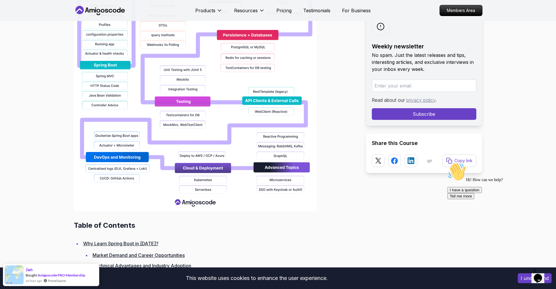
scroll to position [599, 0]
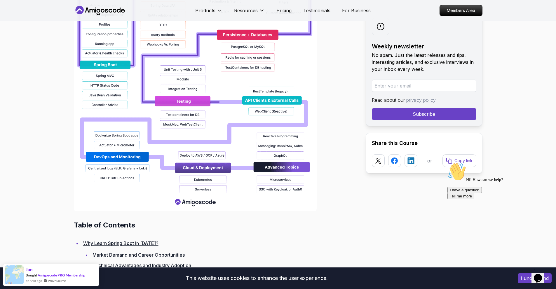
click at [195, 204] on img at bounding box center [195, 25] width 243 height 374
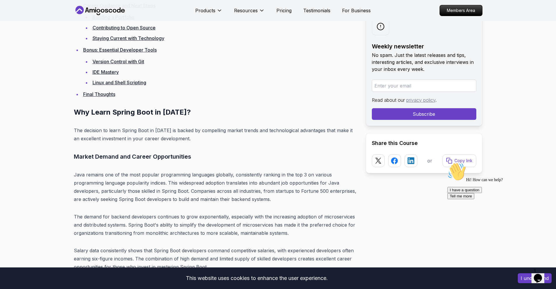
scroll to position [1430, 0]
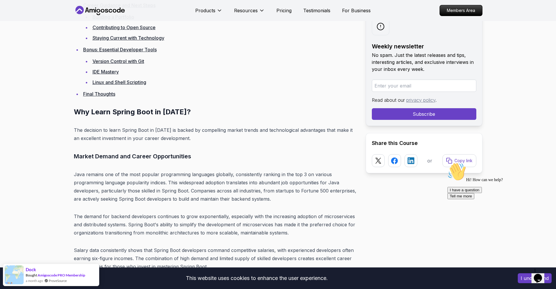
click at [76, 130] on p "The decision to learn Spring Boot in [DATE] is backed by compelling market tren…" at bounding box center [215, 134] width 283 height 16
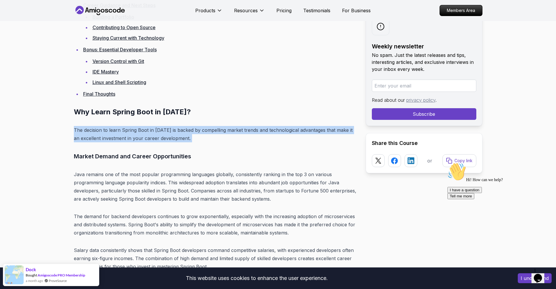
click at [76, 130] on p "The decision to learn Spring Boot in [DATE] is backed by compelling market tren…" at bounding box center [215, 134] width 283 height 16
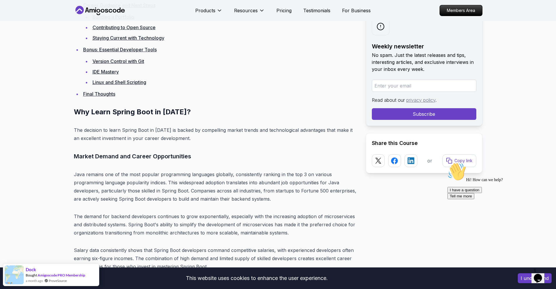
click at [74, 182] on p "Java remains one of the most popular programming languages globally, consistent…" at bounding box center [215, 187] width 283 height 33
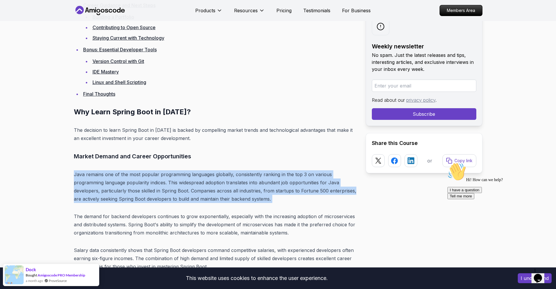
click at [74, 182] on p "Java remains one of the most popular programming languages globally, consistent…" at bounding box center [215, 187] width 283 height 33
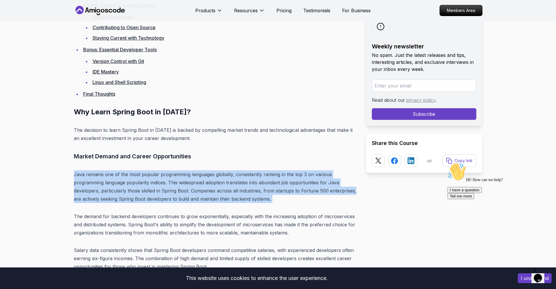
click at [104, 178] on p "Java remains one of the most popular programming languages globally, consistent…" at bounding box center [215, 187] width 283 height 33
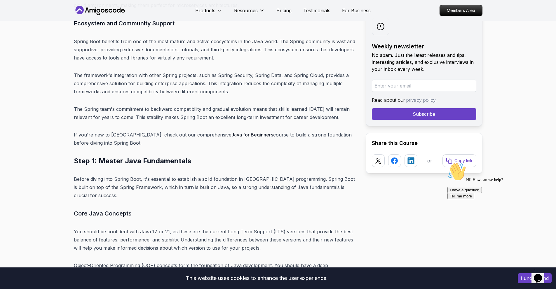
scroll to position [1811, 0]
click at [174, 83] on p "The framework's integration with other Spring projects, such as Spring Security…" at bounding box center [215, 84] width 283 height 25
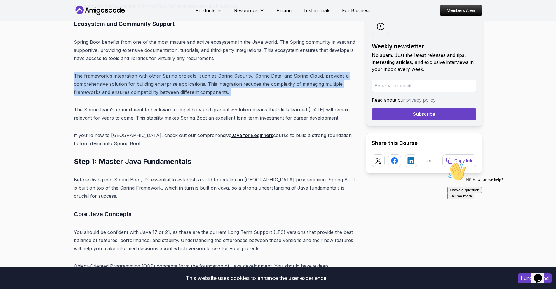
click at [174, 83] on p "The framework's integration with other Spring projects, such as Spring Security…" at bounding box center [215, 84] width 283 height 25
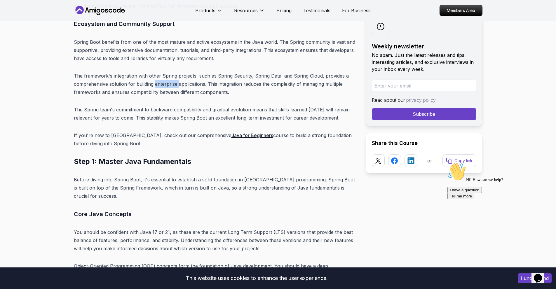
click at [174, 83] on p "The framework's integration with other Spring projects, such as Spring Security…" at bounding box center [215, 84] width 283 height 25
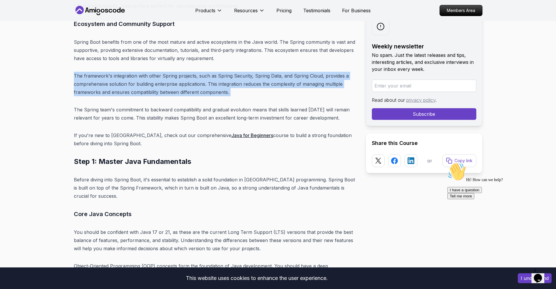
click at [174, 83] on p "The framework's integration with other Spring projects, such as Spring Security…" at bounding box center [215, 84] width 283 height 25
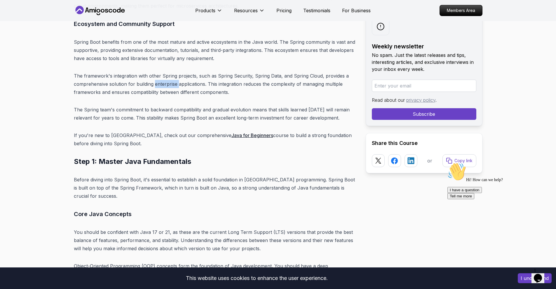
click at [174, 83] on p "The framework's integration with other Spring projects, such as Spring Security…" at bounding box center [215, 84] width 283 height 25
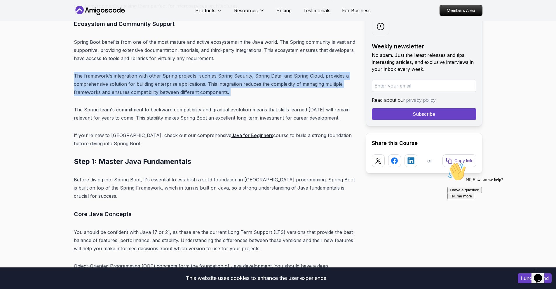
click at [174, 83] on p "The framework's integration with other Spring projects, such as Spring Security…" at bounding box center [215, 84] width 283 height 25
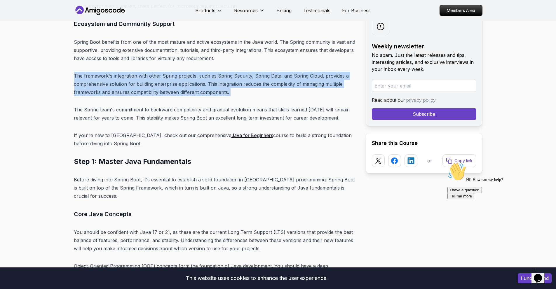
click at [174, 83] on p "The framework's integration with other Spring projects, such as Spring Security…" at bounding box center [215, 84] width 283 height 25
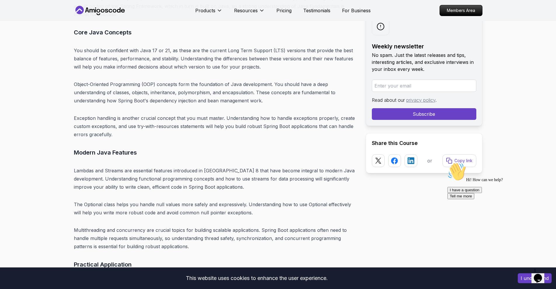
scroll to position [1996, 0]
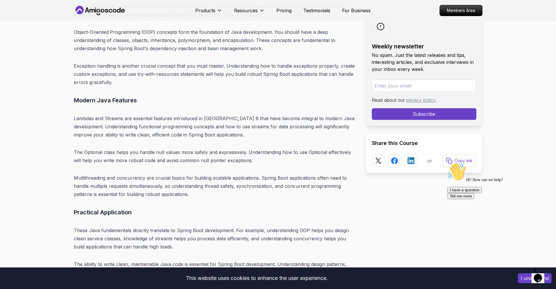
click at [166, 62] on p "Exception handling is another crucial concept that you must master. Understandi…" at bounding box center [215, 74] width 283 height 25
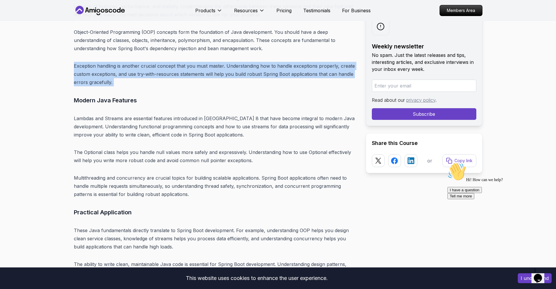
click at [166, 62] on p "Exception handling is another crucial concept that you must master. Understandi…" at bounding box center [215, 74] width 283 height 25
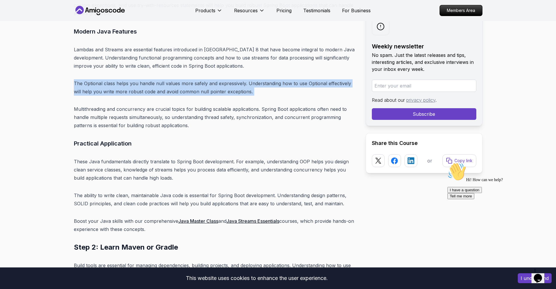
drag, startPoint x: 166, startPoint y: 62, endPoint x: 170, endPoint y: 59, distance: 5.2
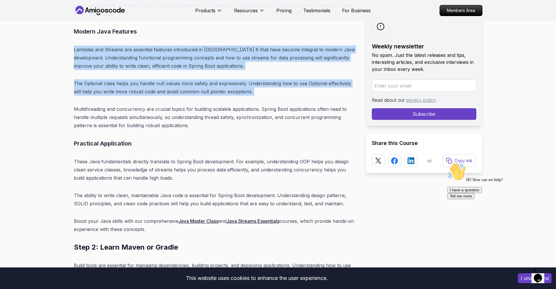
click at [170, 59] on p "Lambdas and Streams are essential features introduced in [GEOGRAPHIC_DATA] 8 th…" at bounding box center [215, 58] width 283 height 25
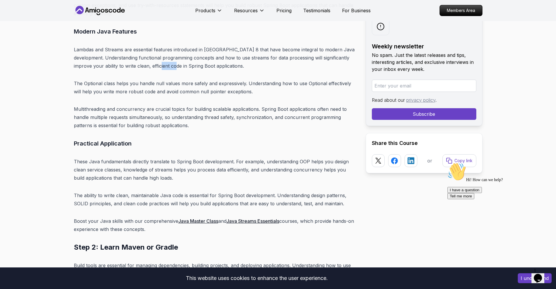
click at [170, 59] on p "Lambdas and Streams are essential features introduced in [GEOGRAPHIC_DATA] 8 th…" at bounding box center [215, 58] width 283 height 25
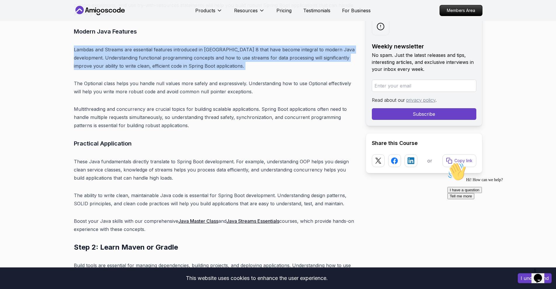
click at [170, 59] on p "Lambdas and Streams are essential features introduced in [GEOGRAPHIC_DATA] 8 th…" at bounding box center [215, 58] width 283 height 25
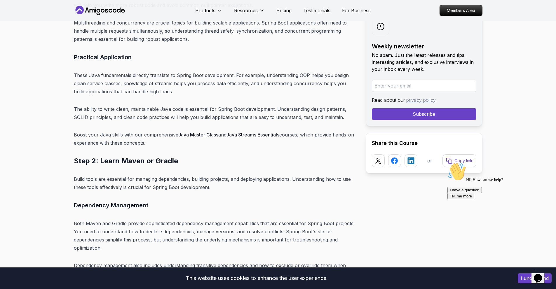
scroll to position [2201, 0]
click at [171, 73] on p "These Java fundamentals directly translate to Spring Boot development. For exam…" at bounding box center [215, 83] width 283 height 25
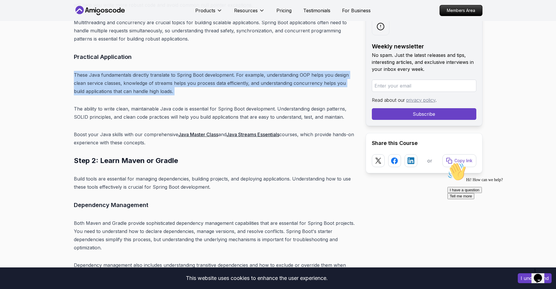
click at [171, 73] on p "These Java fundamentals directly translate to Spring Boot development. For exam…" at bounding box center [215, 83] width 283 height 25
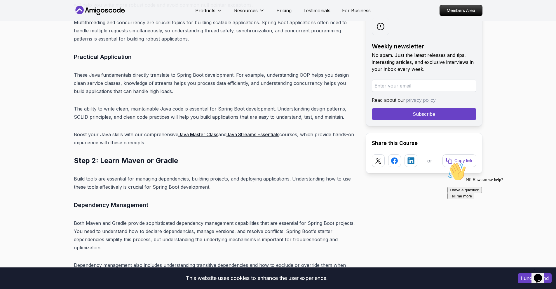
click at [182, 105] on p "The ability to write clean, maintainable Java code is essential for Spring Boot…" at bounding box center [215, 113] width 283 height 16
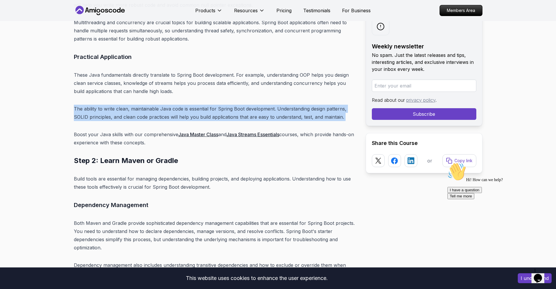
click at [182, 105] on p "The ability to write clean, maintainable Java code is essential for Spring Boot…" at bounding box center [215, 113] width 283 height 16
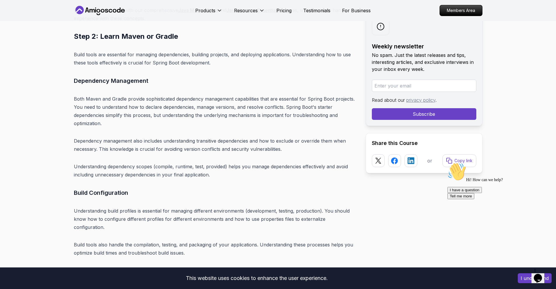
click at [182, 104] on p "Both Maven and Gradle provide sophisticated dependency management capabilities …" at bounding box center [215, 111] width 283 height 33
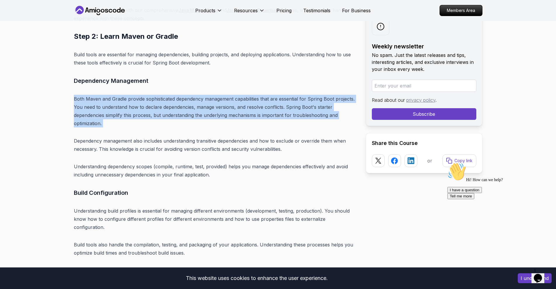
click at [182, 104] on p "Both Maven and Gradle provide sophisticated dependency management capabilities …" at bounding box center [215, 111] width 283 height 33
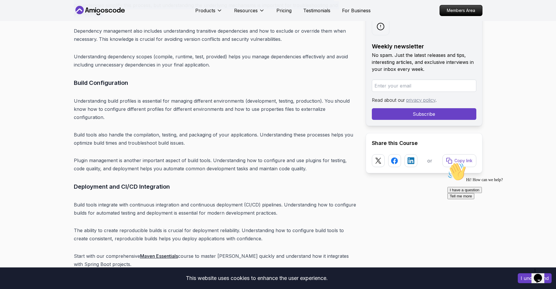
scroll to position [2464, 0]
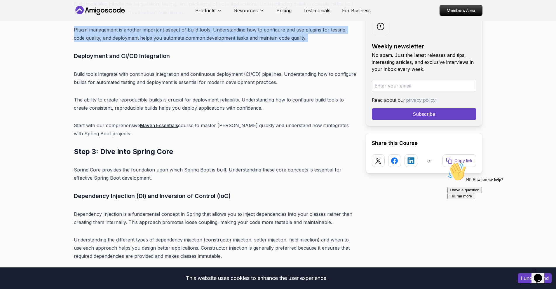
scroll to position [2567, 0]
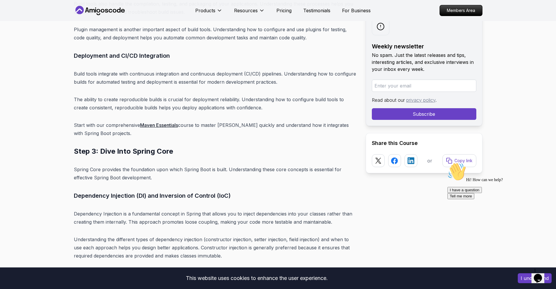
click at [194, 166] on p "Spring Core provides the foundation upon which Spring Boot is built. Understand…" at bounding box center [215, 174] width 283 height 16
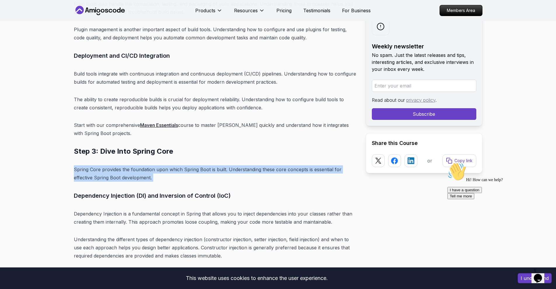
click at [194, 166] on p "Spring Core provides the foundation upon which Spring Boot is built. Understand…" at bounding box center [215, 174] width 283 height 16
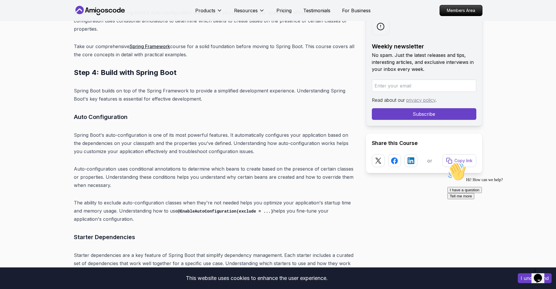
scroll to position [3033, 0]
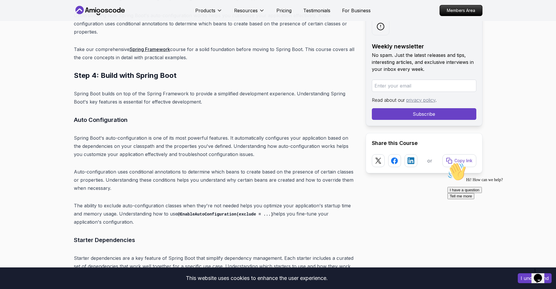
click at [187, 90] on p "Spring Boot builds on top of the Spring Framework to provide a simplified devel…" at bounding box center [215, 98] width 283 height 16
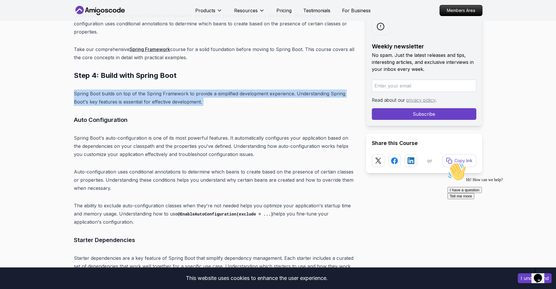
click at [187, 90] on p "Spring Boot builds on top of the Spring Framework to provide a simplified devel…" at bounding box center [215, 98] width 283 height 16
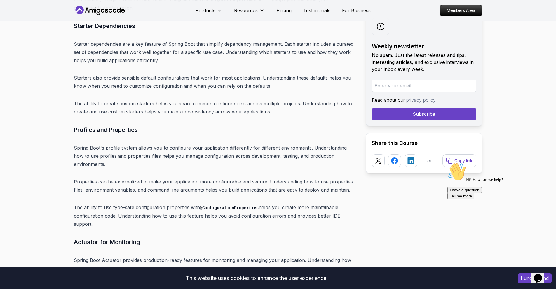
scroll to position [3248, 0]
click at [146, 144] on p "Spring Boot's profile system allows you to configure your application different…" at bounding box center [215, 156] width 283 height 25
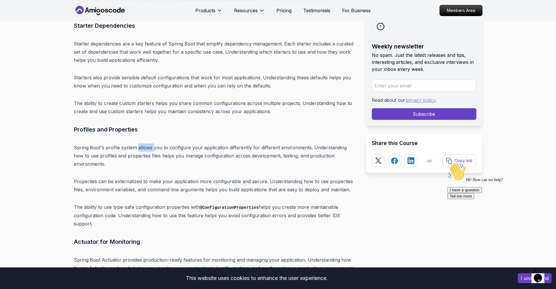
click at [146, 144] on p "Spring Boot's profile system allows you to configure your application different…" at bounding box center [215, 156] width 283 height 25
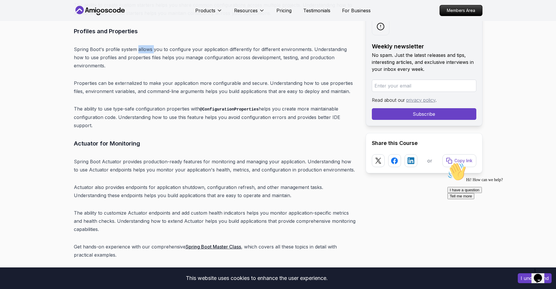
scroll to position [3346, 0]
click at [146, 157] on p "Spring Boot Actuator provides production-ready features for monitoring and mana…" at bounding box center [215, 165] width 283 height 16
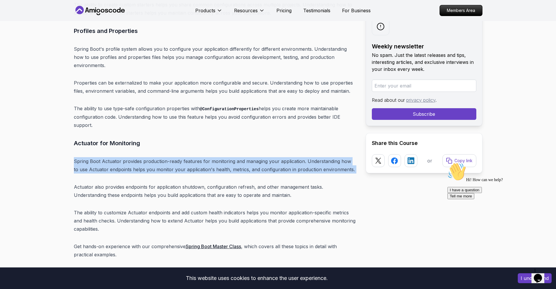
click at [146, 157] on p "Spring Boot Actuator provides production-ready features for monitoring and mana…" at bounding box center [215, 165] width 283 height 16
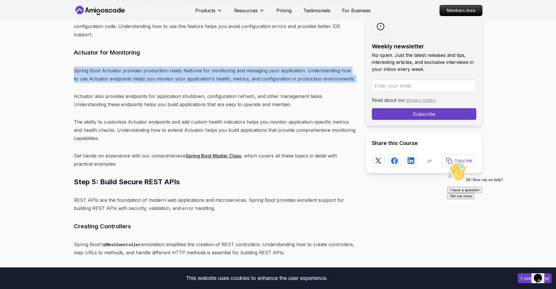
scroll to position [3438, 0]
